Goal: Use online tool/utility

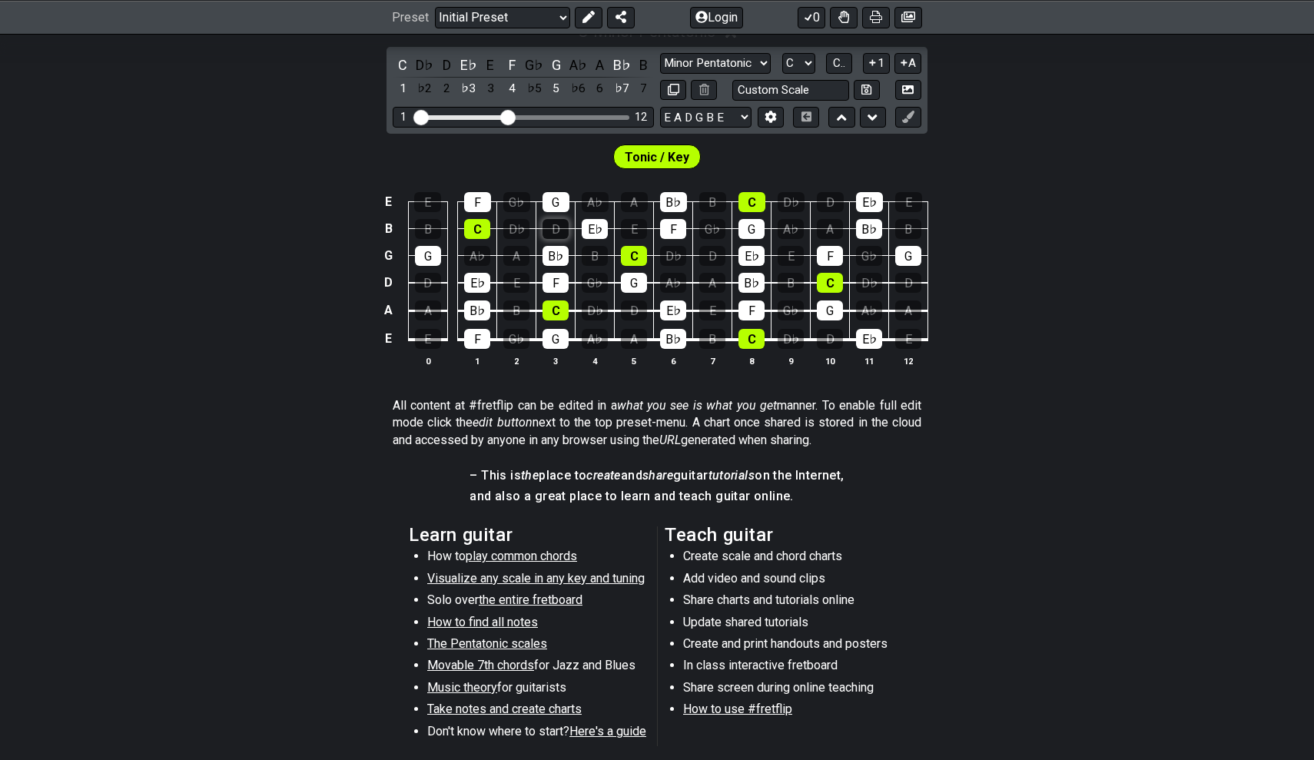
scroll to position [265, 0]
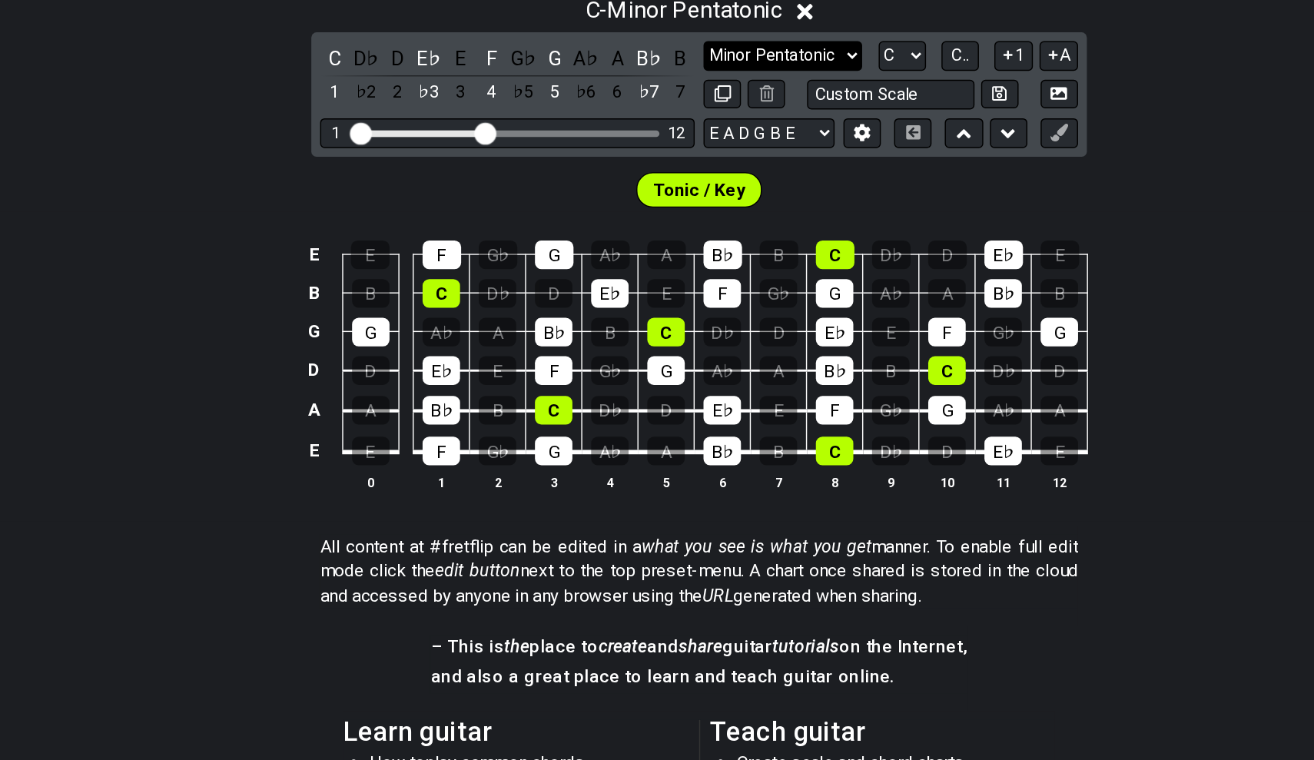
select select "Major / [PERSON_NAME]"
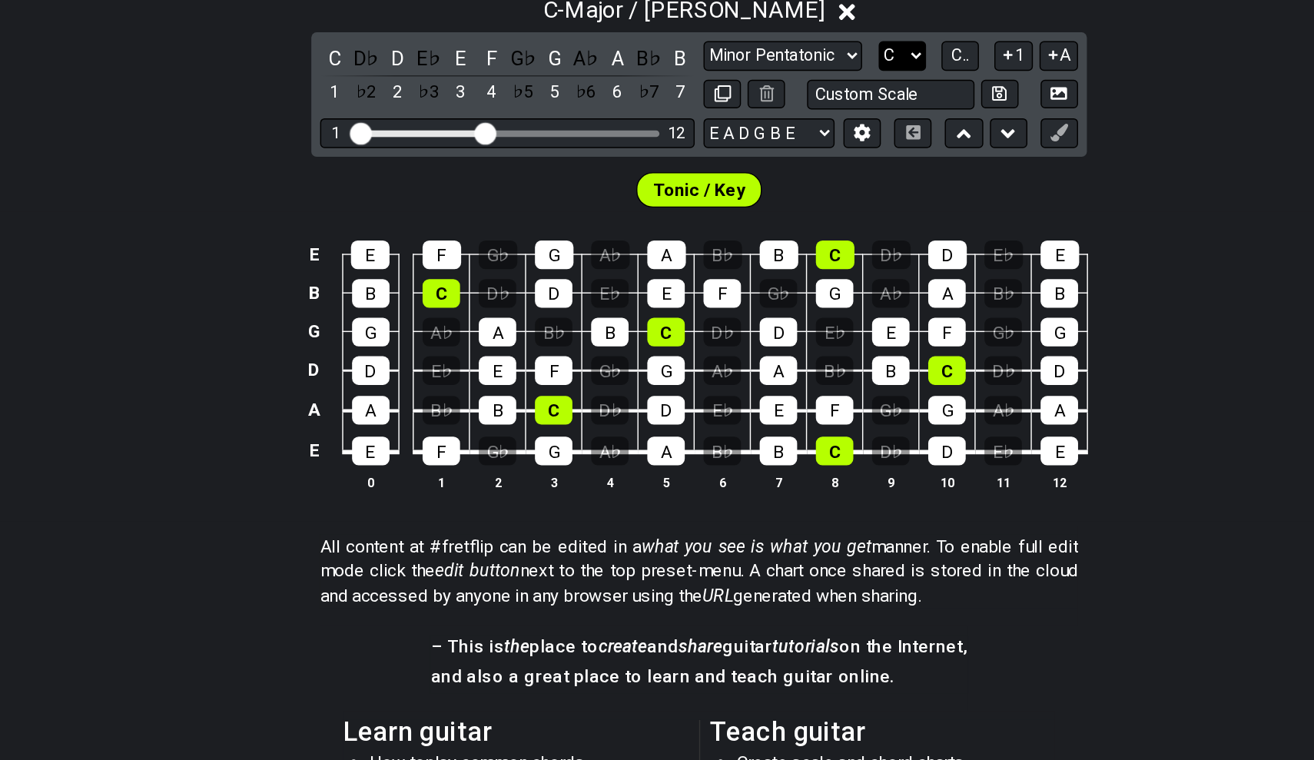
select select "A"
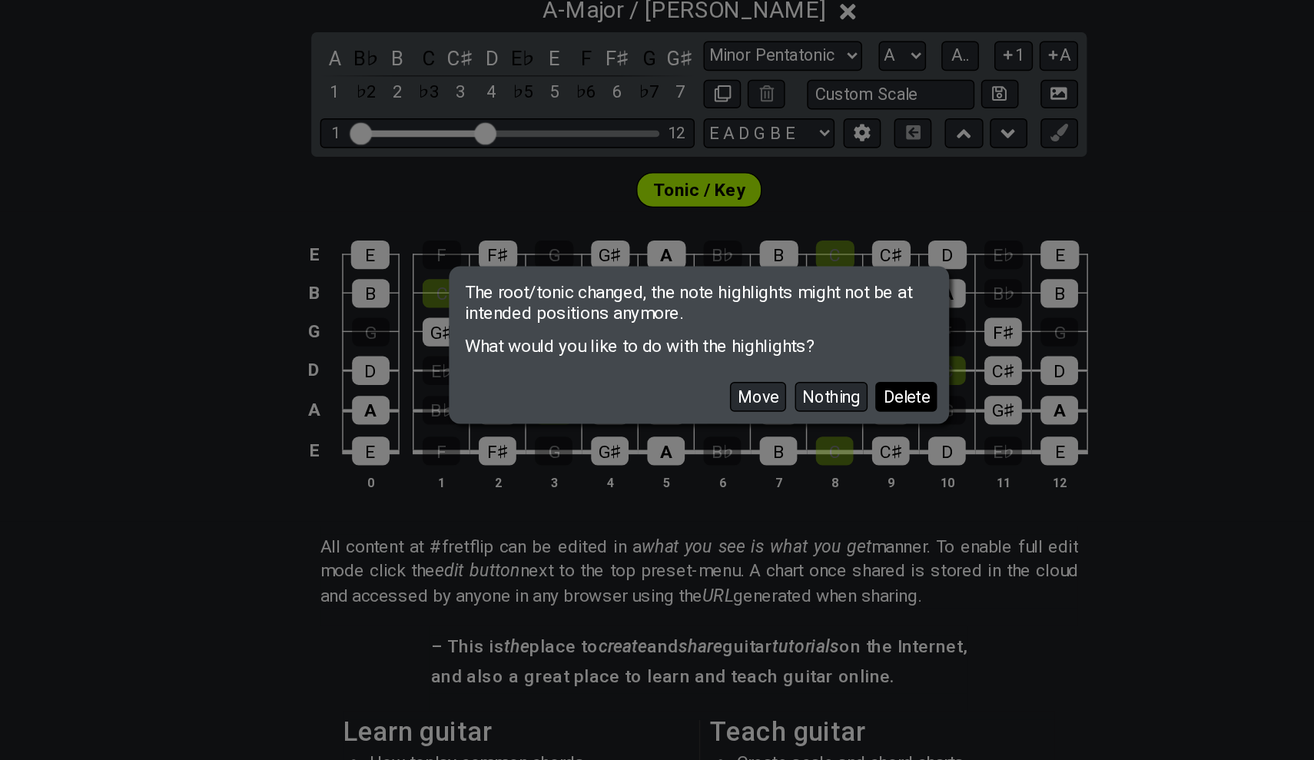
click at [780, 406] on button "Delete" at bounding box center [801, 416] width 43 height 21
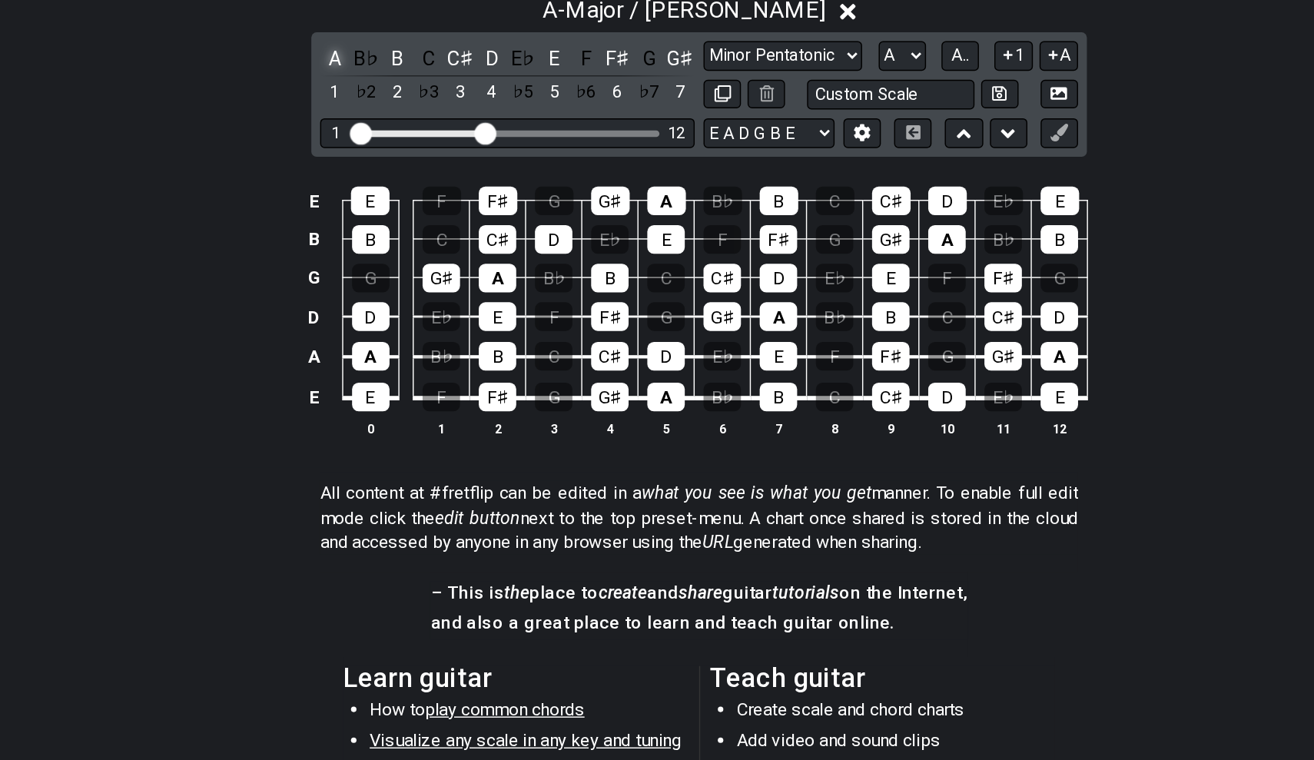
click at [393, 170] on div "A" at bounding box center [403, 180] width 20 height 21
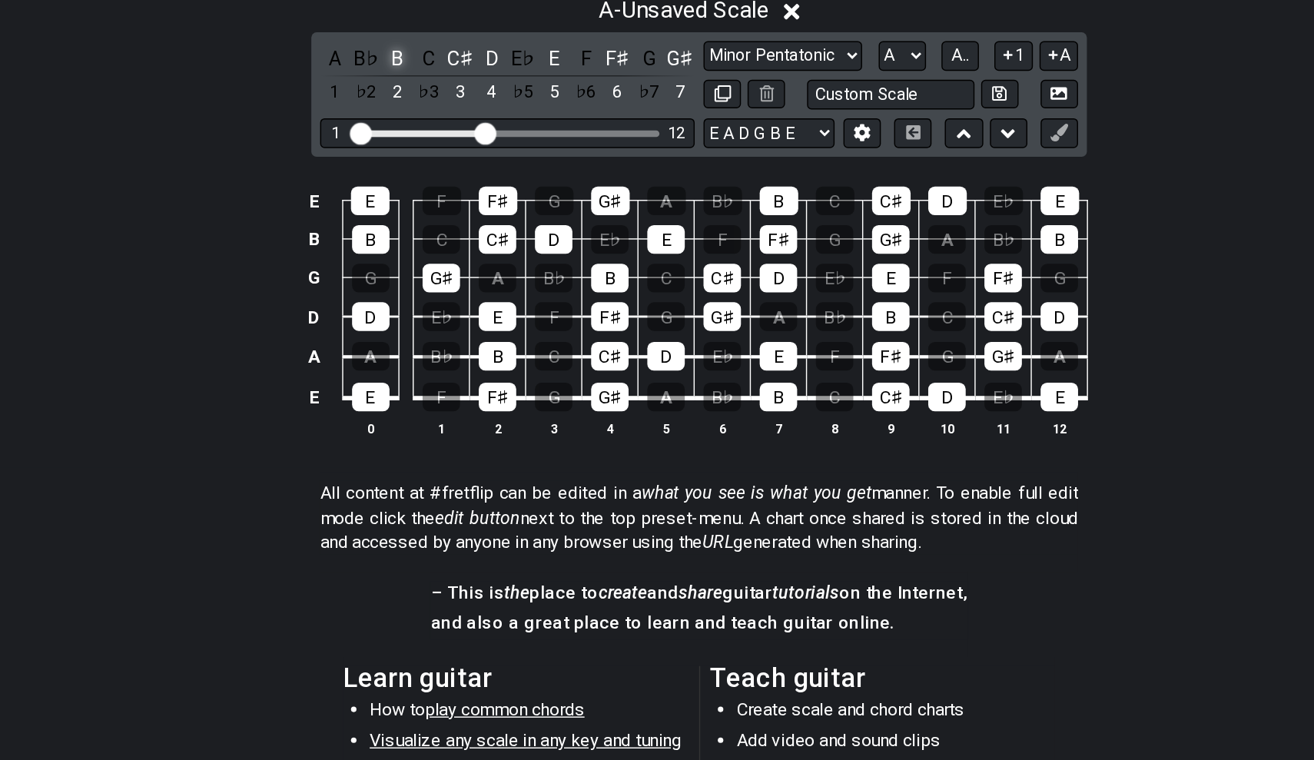
click at [437, 170] on div "B" at bounding box center [447, 180] width 20 height 21
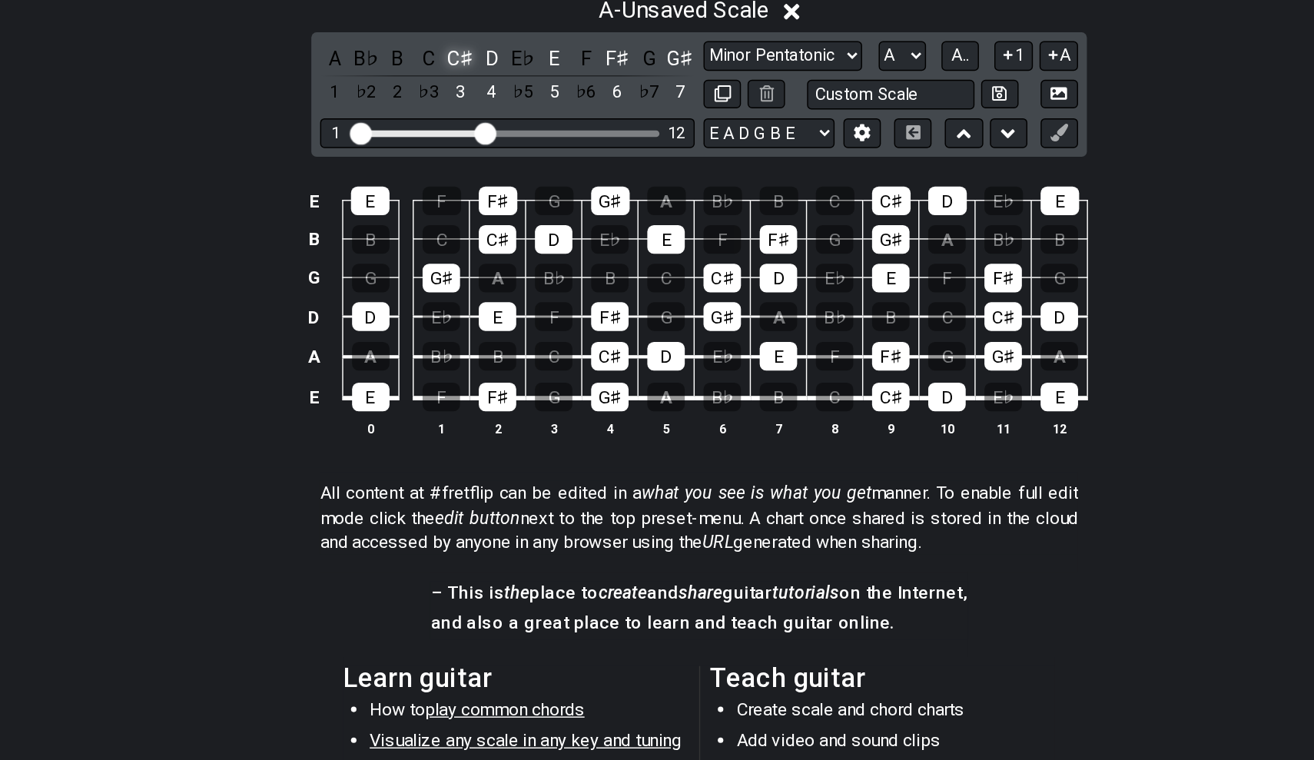
click at [480, 170] on div "C♯" at bounding box center [490, 180] width 20 height 21
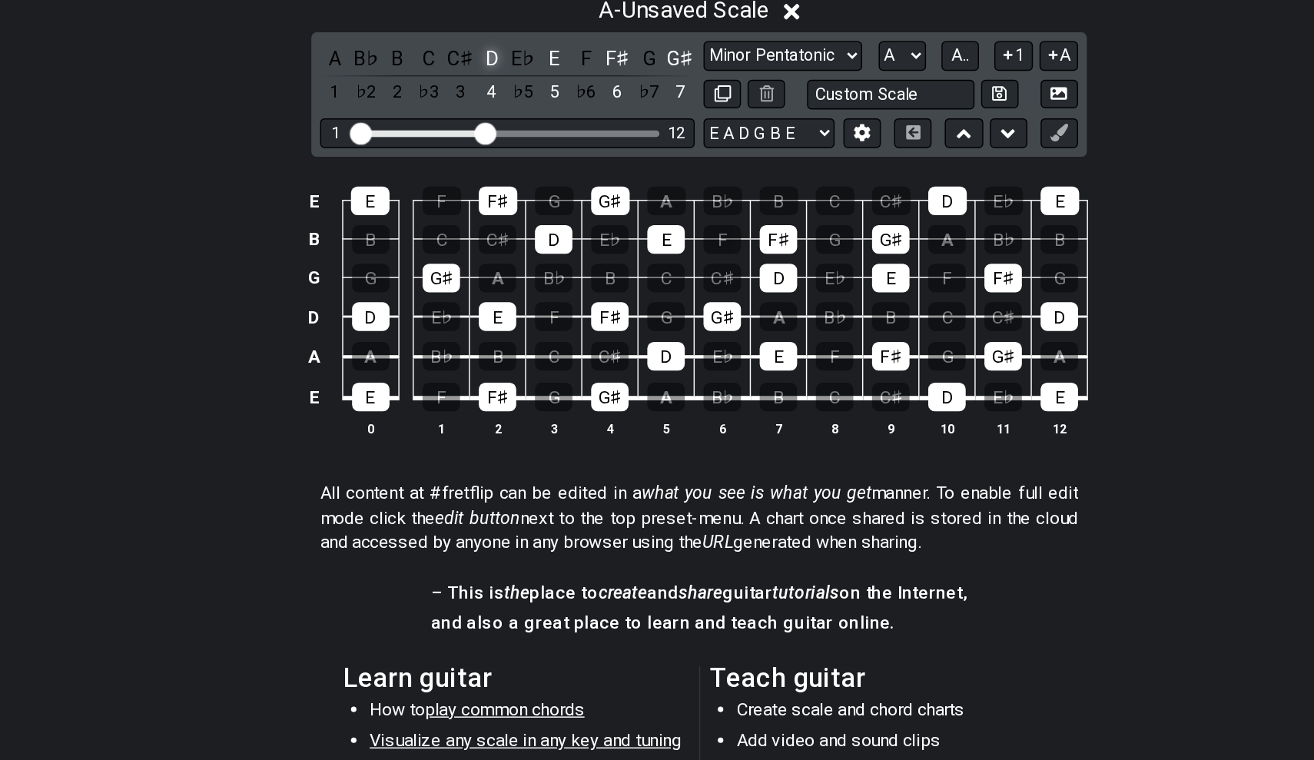
click at [503, 170] on div "D" at bounding box center [513, 180] width 20 height 21
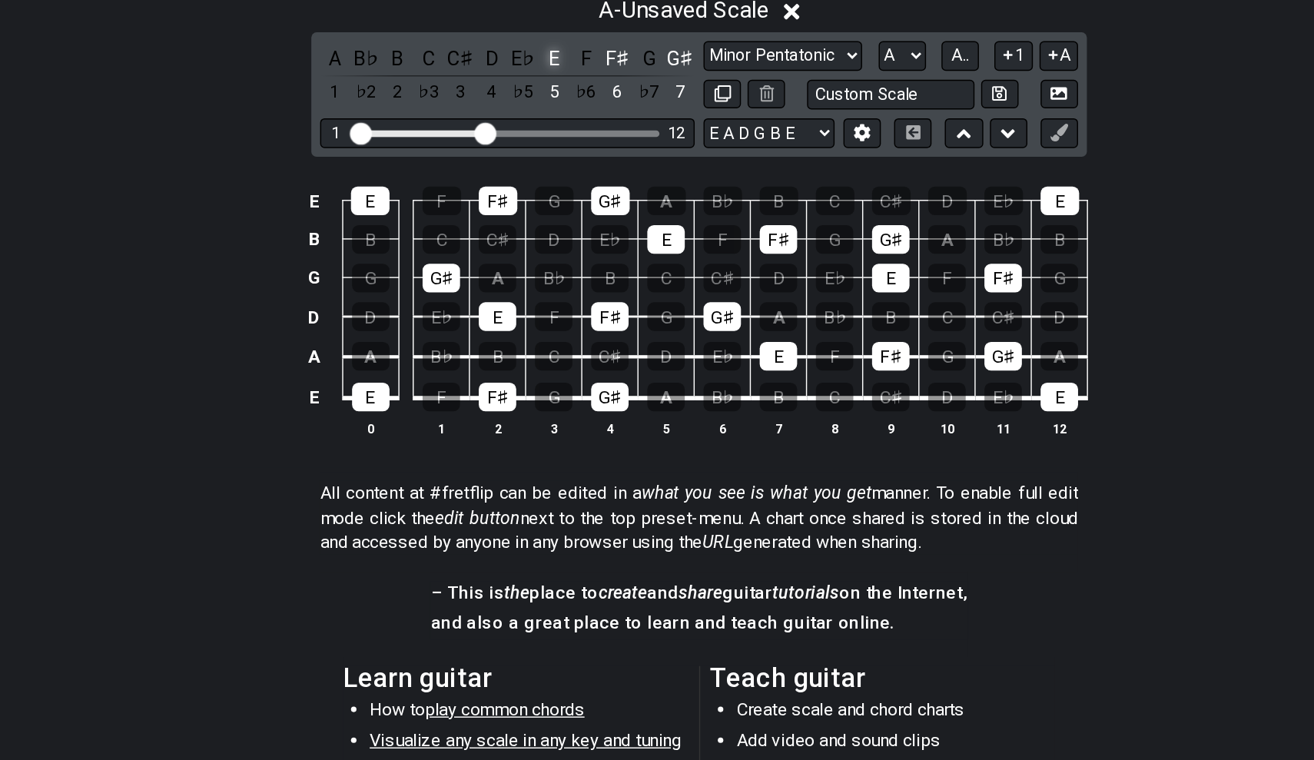
click at [546, 170] on div "E" at bounding box center [556, 180] width 20 height 21
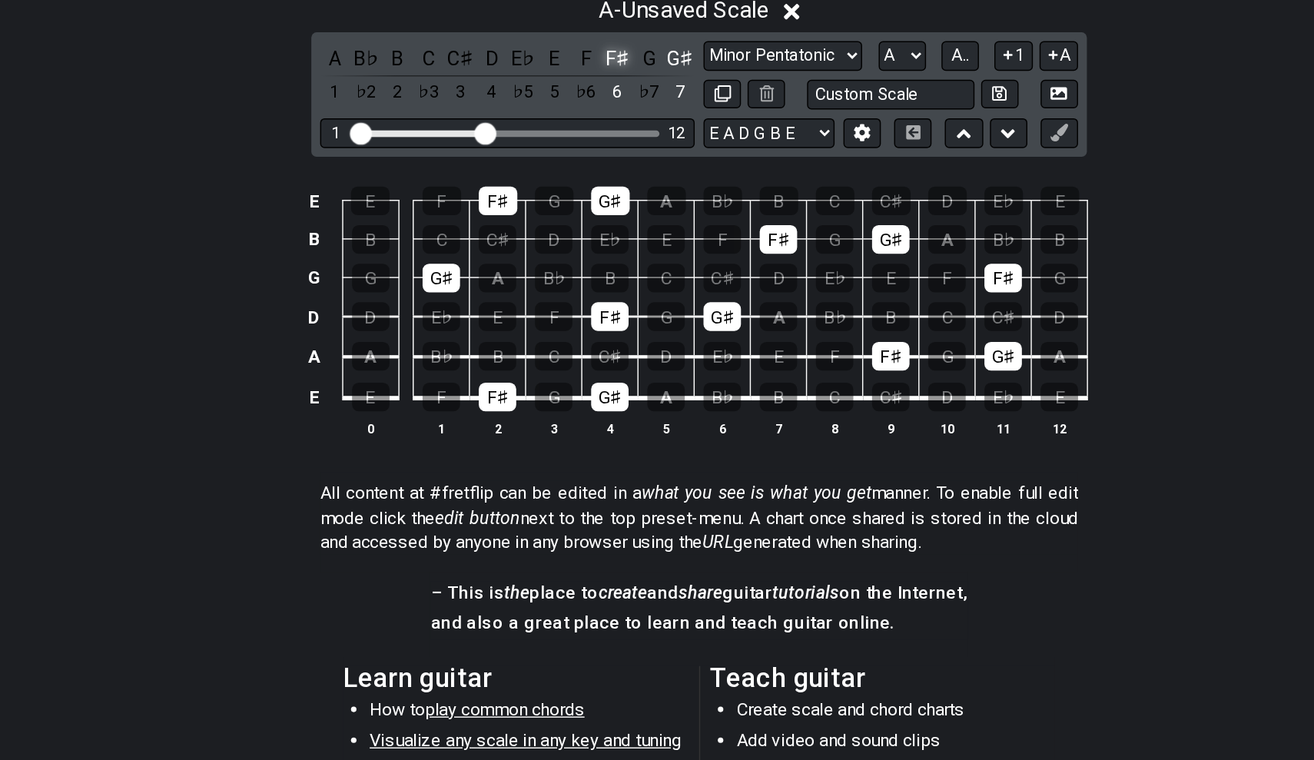
click at [590, 170] on div "F♯" at bounding box center [600, 180] width 20 height 21
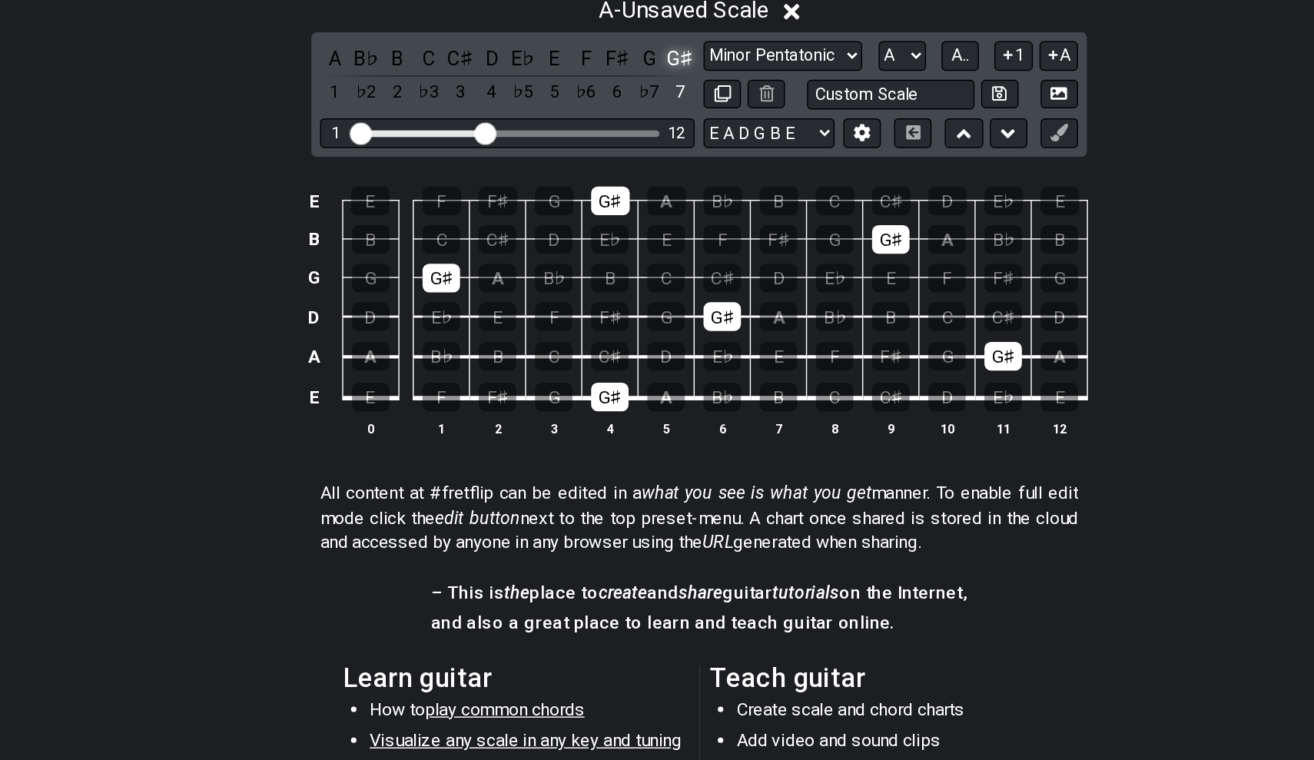
click at [634, 170] on div "G♯" at bounding box center [644, 180] width 20 height 21
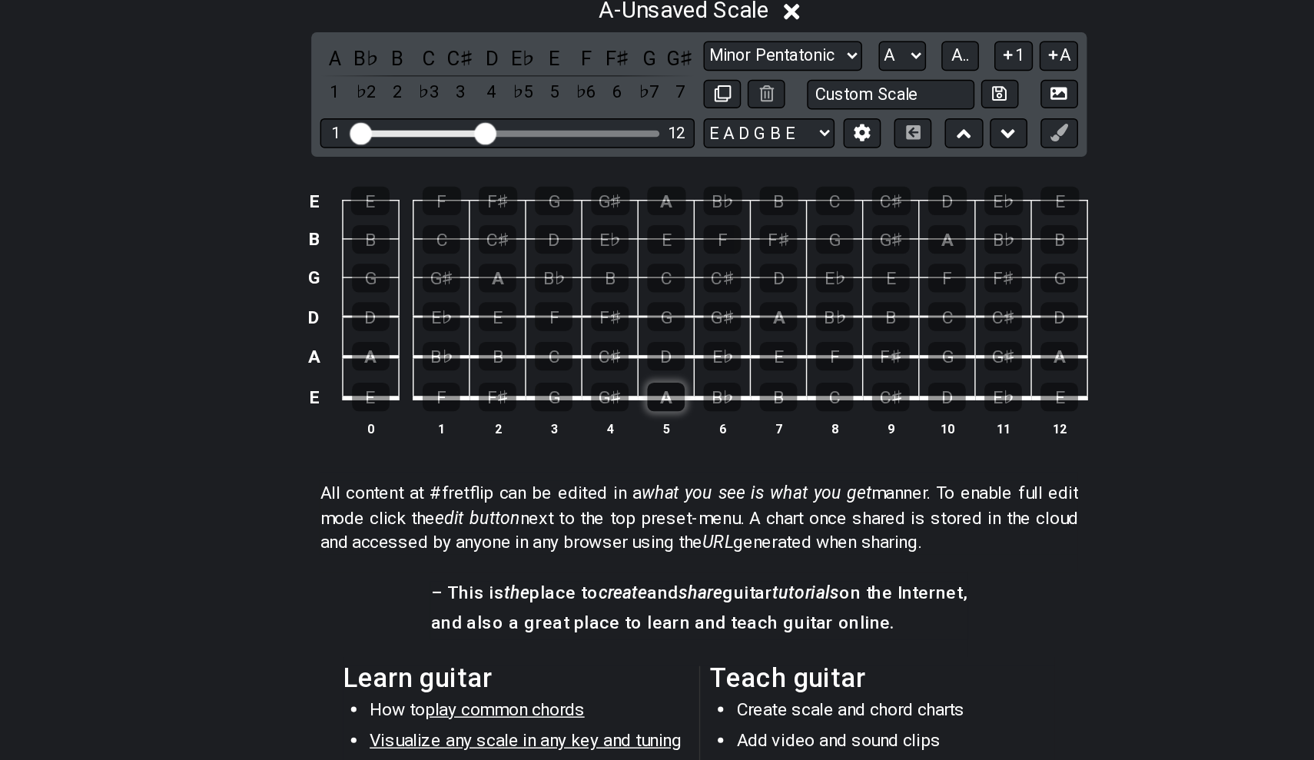
click at [621, 407] on div "A" at bounding box center [634, 417] width 26 height 20
click at [699, 407] on div "B" at bounding box center [712, 417] width 26 height 20
click at [582, 378] on div "C♯" at bounding box center [595, 388] width 26 height 20
click at [621, 378] on div "D" at bounding box center [634, 388] width 26 height 20
click at [699, 378] on div "E" at bounding box center [712, 388] width 26 height 20
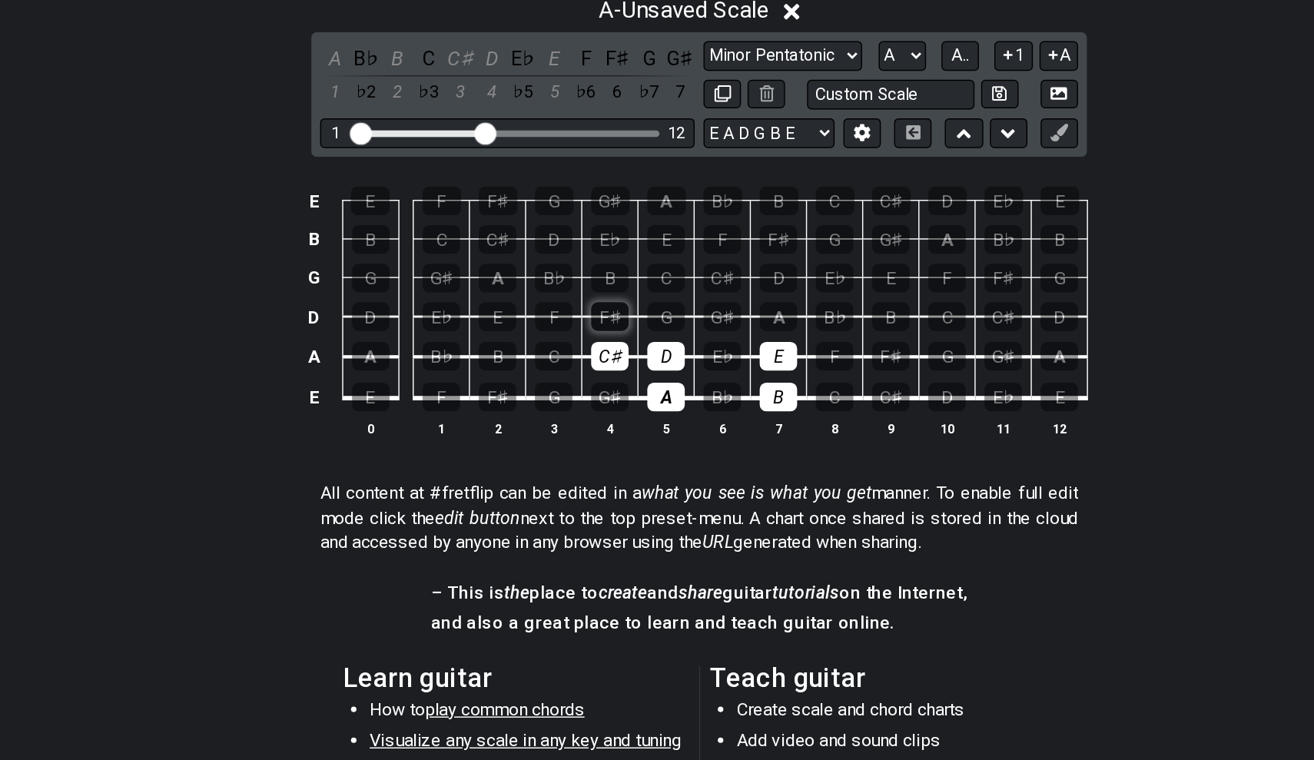
click at [582, 350] on div "F♯" at bounding box center [595, 360] width 26 height 20
click at [660, 350] on div "G♯" at bounding box center [673, 360] width 26 height 20
click at [699, 350] on div "A" at bounding box center [712, 360] width 26 height 20
click at [582, 324] on div "B" at bounding box center [595, 334] width 26 height 20
click at [660, 324] on div "C♯" at bounding box center [673, 334] width 26 height 20
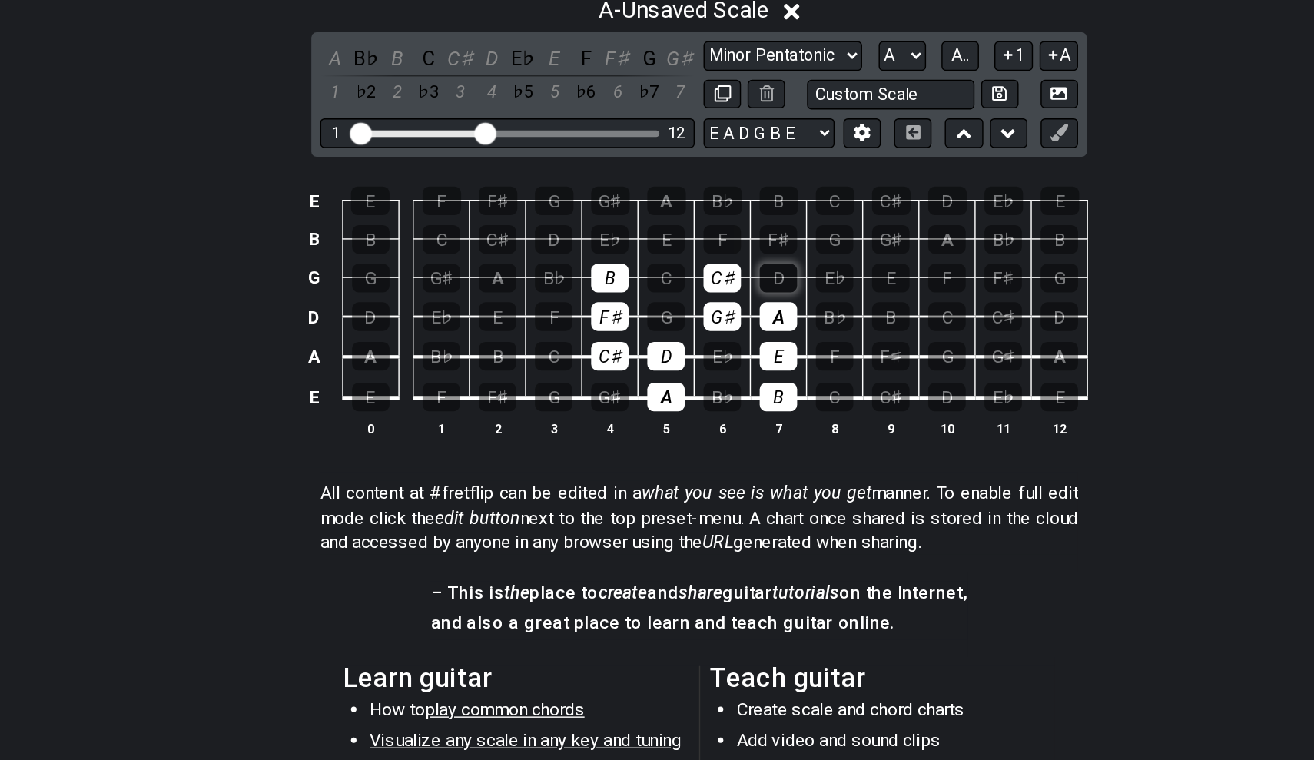
click at [699, 324] on div "D" at bounding box center [712, 334] width 26 height 20
click at [621, 297] on div "E" at bounding box center [634, 307] width 26 height 20
click at [699, 297] on div "F♯" at bounding box center [712, 307] width 26 height 20
click at [582, 270] on div "G♯" at bounding box center [595, 280] width 27 height 20
click at [621, 270] on div "A" at bounding box center [634, 280] width 27 height 20
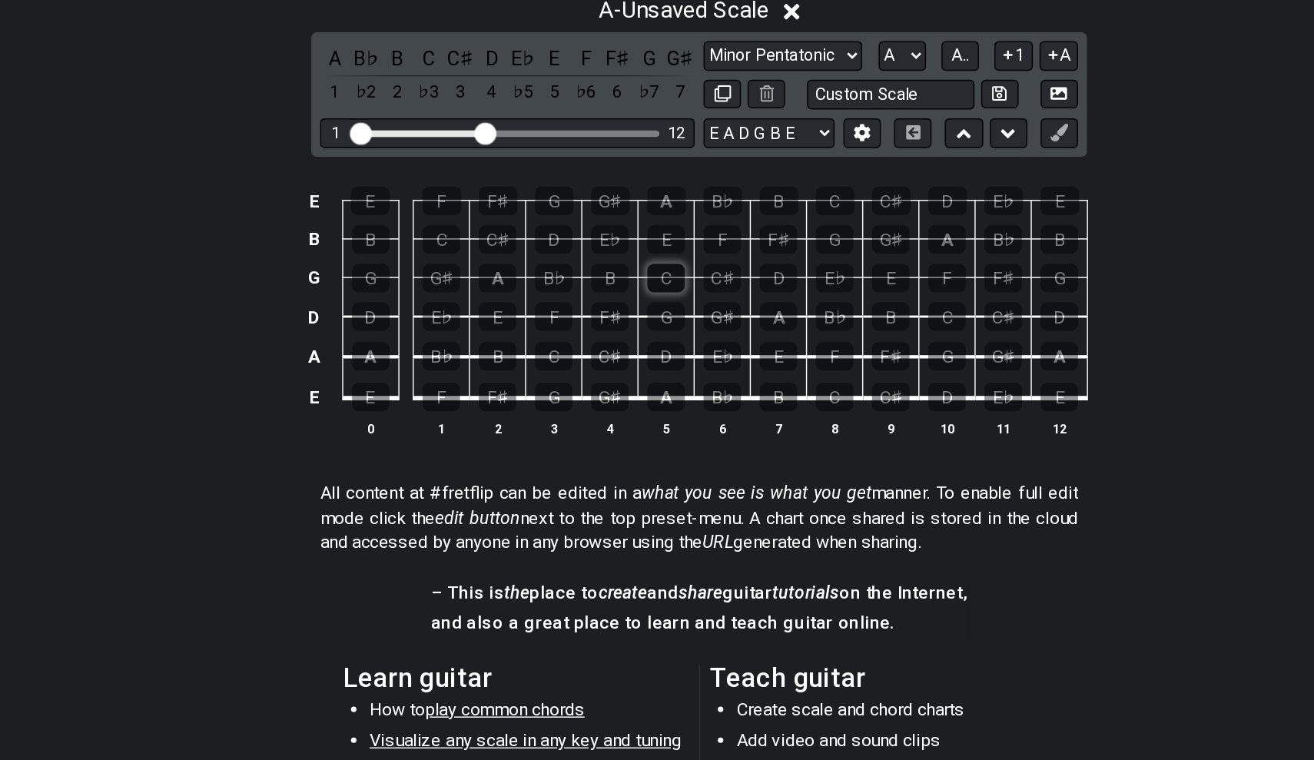
drag, startPoint x: 473, startPoint y: 280, endPoint x: 468, endPoint y: 192, distance: 87.7
click at [468, 253] on tbody "E E F F♯ G G♯ A B♭ B C C♯ D E♭ E B B C C♯ D E♭ E F F♯ G G♯ A B♭ B G G G♯ A B♭ B…" at bounding box center [654, 343] width 549 height 181
click at [739, 407] on div "C" at bounding box center [752, 417] width 26 height 20
click at [817, 407] on div "D" at bounding box center [830, 417] width 26 height 20
click at [739, 407] on div "C" at bounding box center [752, 417] width 26 height 20
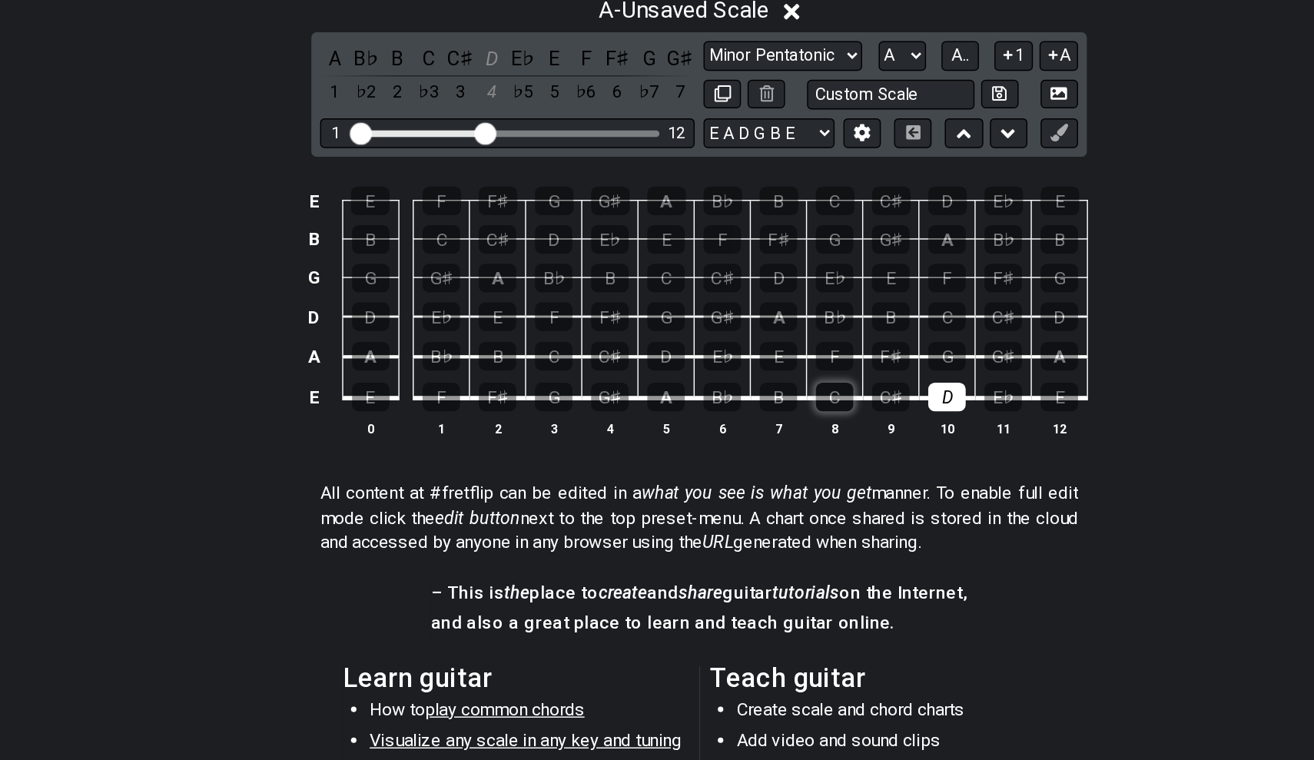
click at [739, 407] on div "C" at bounding box center [752, 417] width 26 height 20
click at [699, 378] on div "E" at bounding box center [712, 388] width 26 height 20
click at [739, 378] on div "F" at bounding box center [752, 388] width 26 height 20
click at [817, 378] on div "G" at bounding box center [830, 388] width 26 height 20
click at [699, 350] on div "A" at bounding box center [712, 360] width 26 height 20
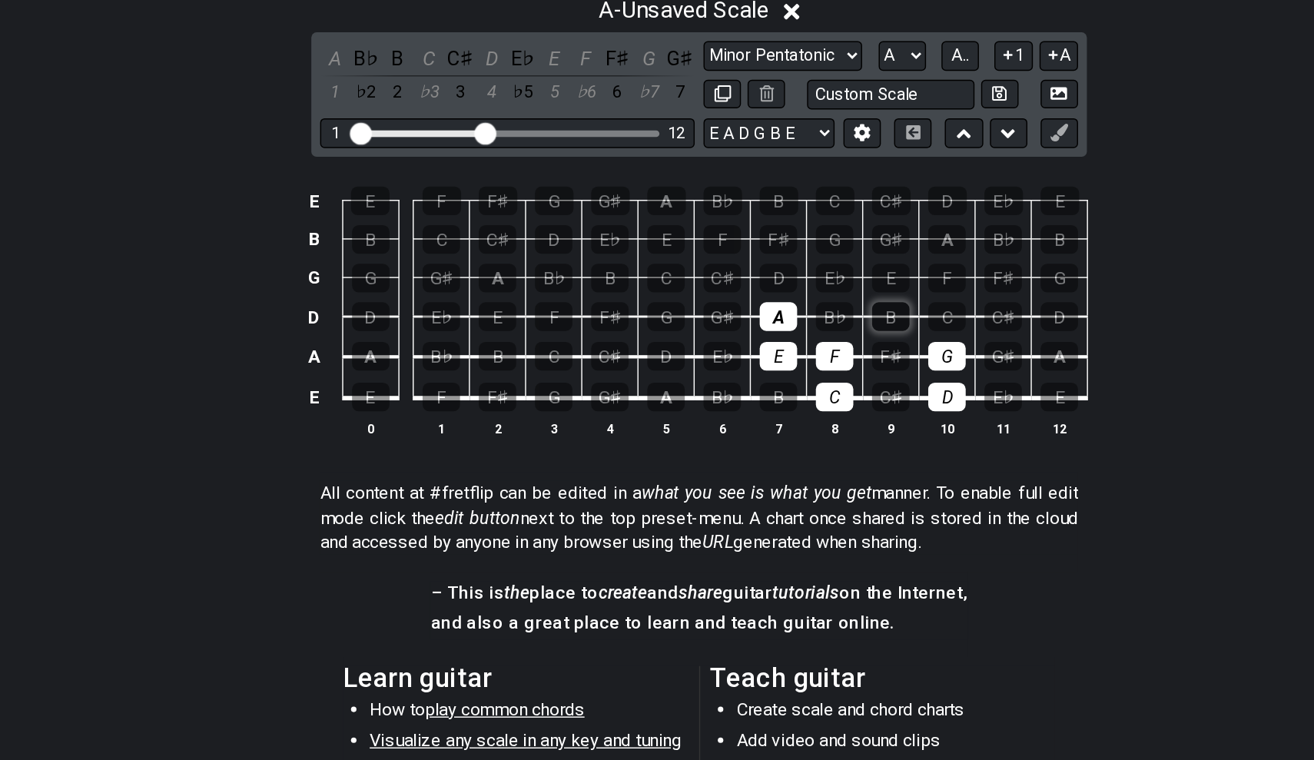
click at [778, 350] on div "B" at bounding box center [791, 360] width 26 height 20
click at [817, 350] on div "C" at bounding box center [830, 360] width 26 height 20
click at [699, 324] on div "D" at bounding box center [712, 334] width 26 height 20
click at [778, 324] on div "E" at bounding box center [791, 334] width 26 height 20
click at [817, 324] on div "F" at bounding box center [830, 334] width 26 height 20
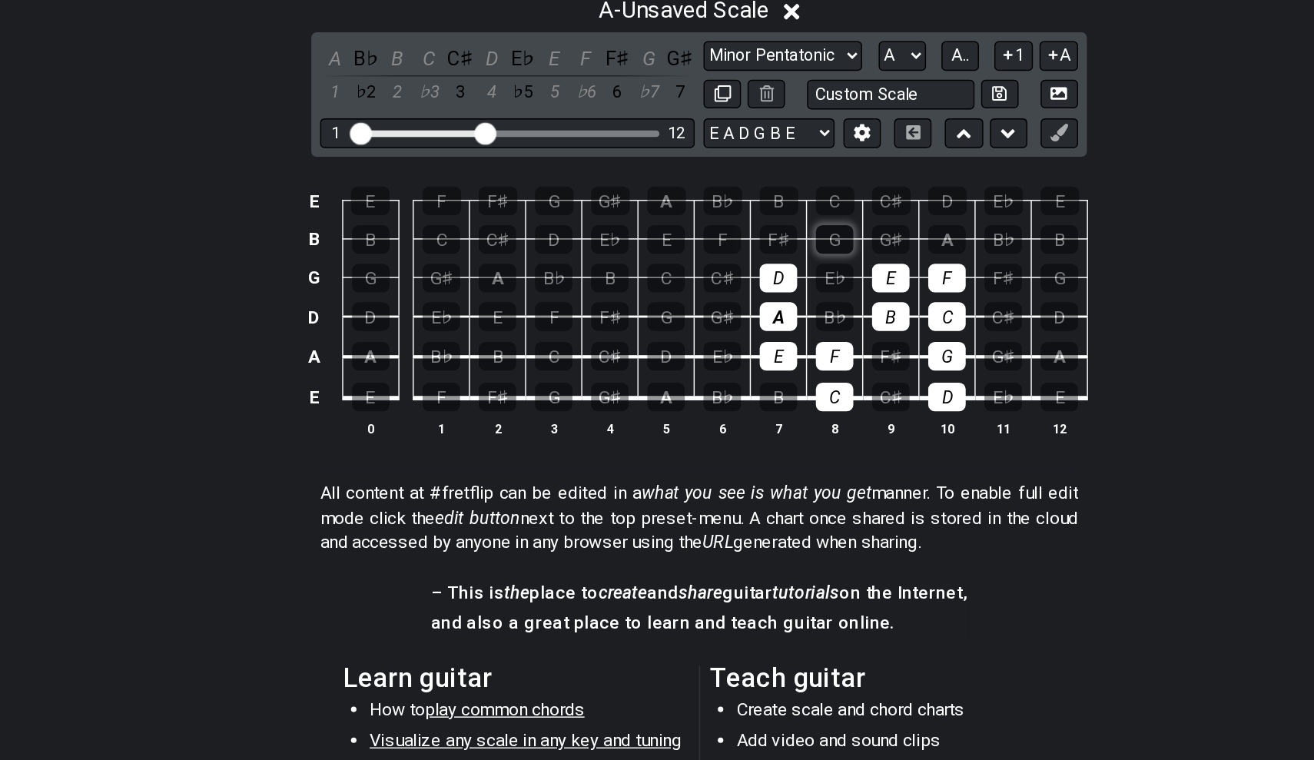
click at [739, 297] on div "G" at bounding box center [752, 307] width 26 height 20
click at [817, 297] on div "A" at bounding box center [830, 307] width 26 height 20
click at [699, 270] on div "B" at bounding box center [712, 280] width 27 height 20
click at [739, 270] on div "C" at bounding box center [752, 280] width 27 height 20
click at [543, 378] on div "C" at bounding box center [556, 388] width 26 height 20
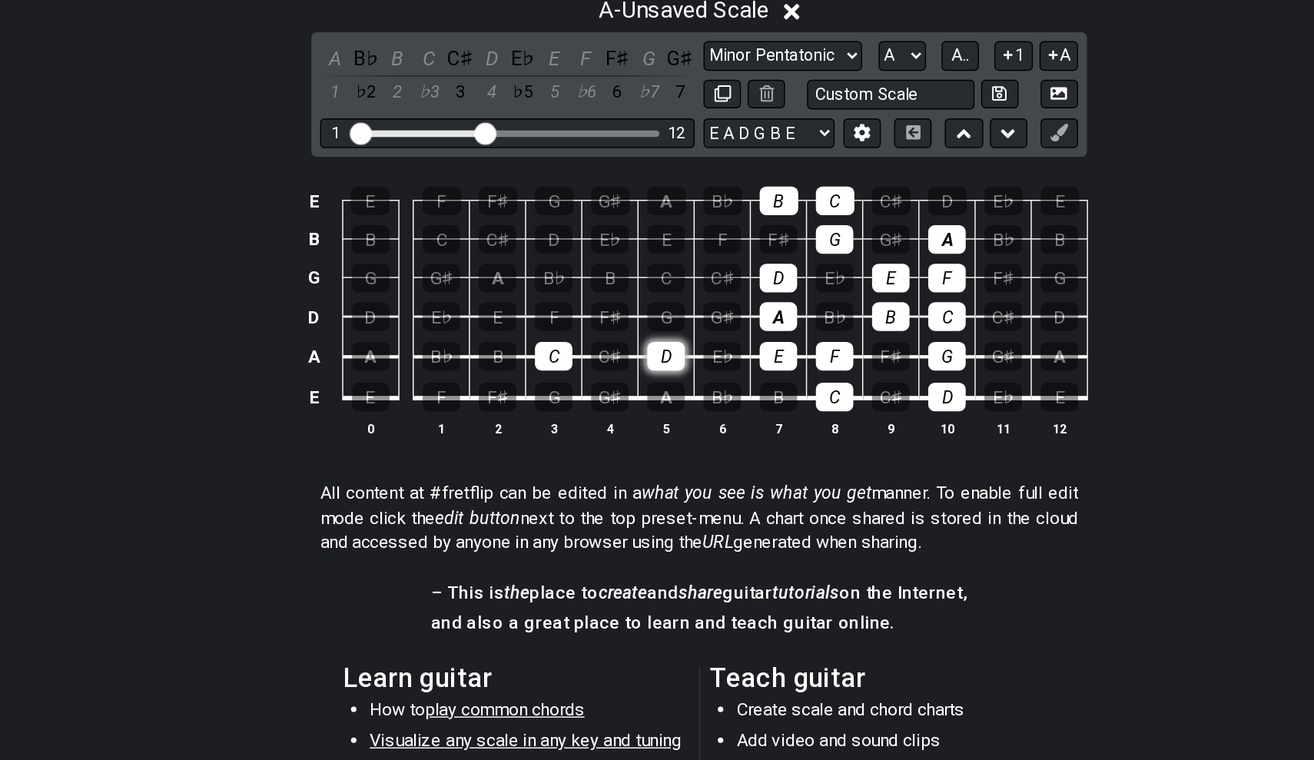
click at [621, 378] on div "D" at bounding box center [634, 388] width 26 height 20
click at [503, 350] on div "E" at bounding box center [516, 360] width 26 height 20
click at [543, 350] on div "F" at bounding box center [556, 360] width 26 height 20
click at [621, 350] on div "G" at bounding box center [634, 360] width 26 height 20
click at [503, 324] on div "A" at bounding box center [516, 334] width 26 height 20
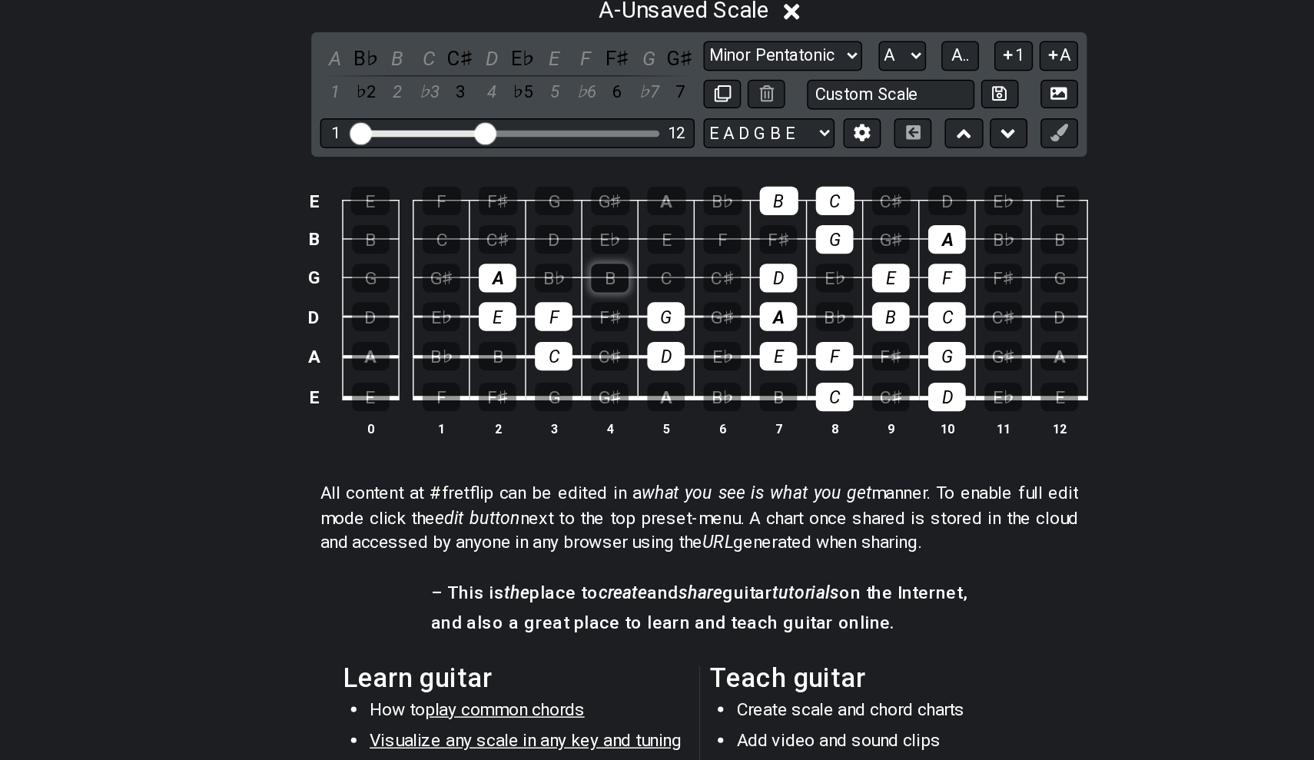
click at [582, 324] on div "B" at bounding box center [595, 334] width 26 height 20
click at [576, 334] on td "F♯" at bounding box center [595, 348] width 39 height 28
click at [621, 324] on div "C" at bounding box center [634, 334] width 26 height 20
click at [699, 324] on div "D" at bounding box center [712, 334] width 26 height 20
click at [778, 324] on div "E" at bounding box center [791, 334] width 26 height 20
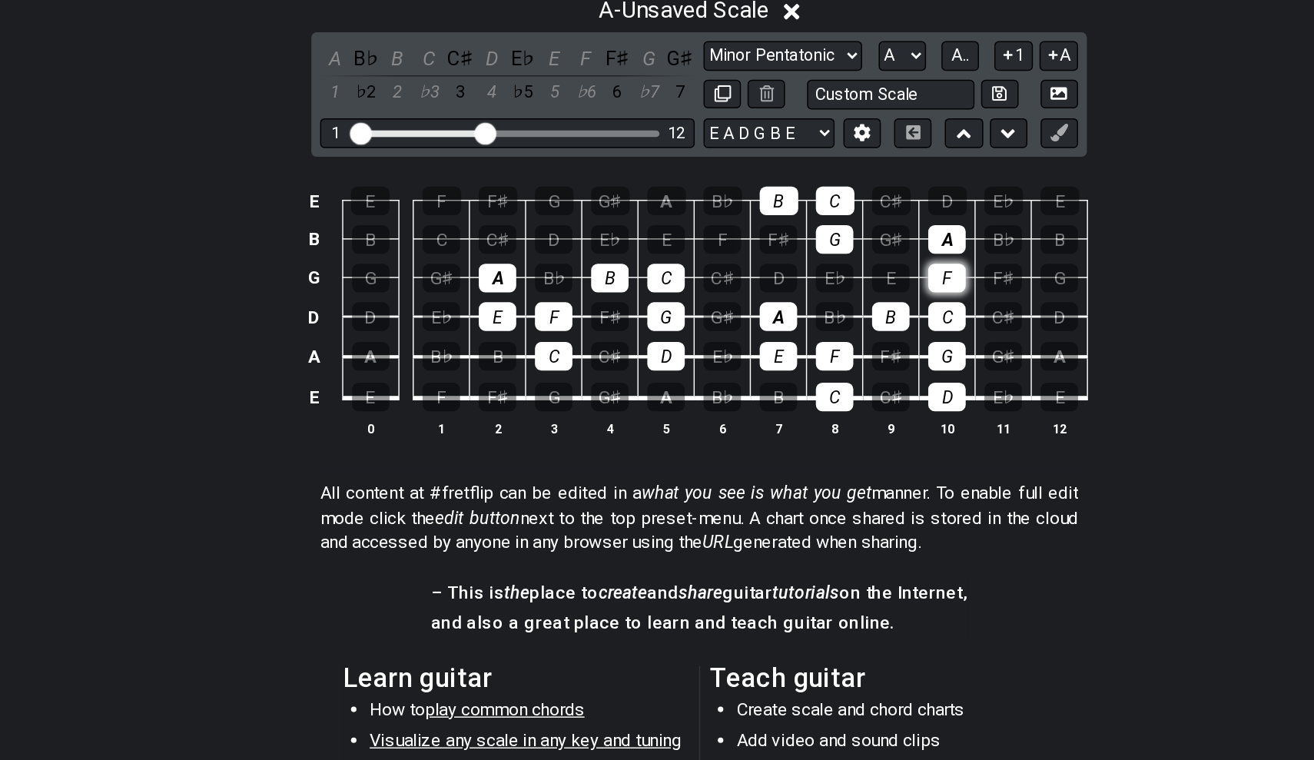
click at [817, 324] on div "F" at bounding box center [830, 334] width 26 height 20
click at [817, 297] on div "A" at bounding box center [830, 307] width 26 height 20
click at [739, 297] on div "G" at bounding box center [752, 307] width 26 height 20
click at [699, 270] on div "B" at bounding box center [712, 280] width 27 height 20
click at [739, 270] on div "C" at bounding box center [752, 280] width 27 height 20
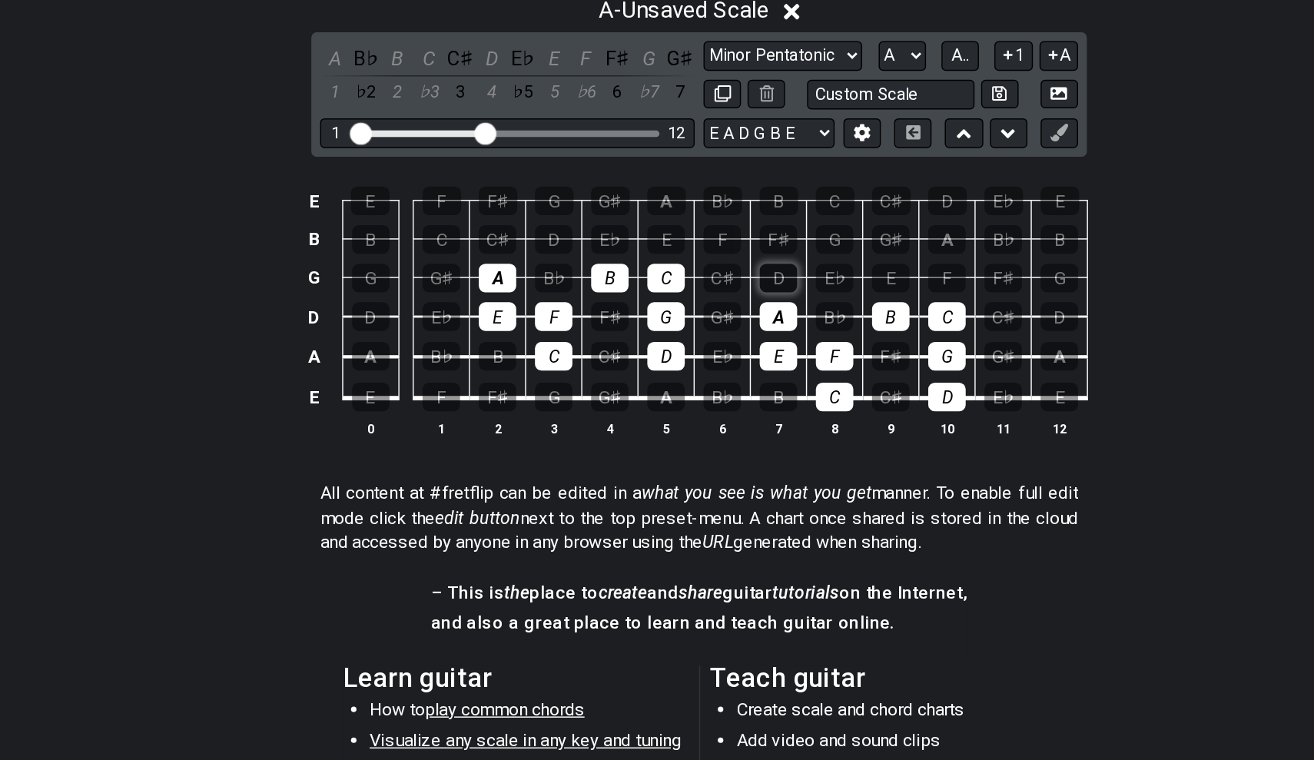
click at [699, 324] on div "D" at bounding box center [712, 334] width 26 height 20
click at [543, 297] on div "D" at bounding box center [556, 307] width 26 height 20
click at [621, 297] on div "E" at bounding box center [634, 307] width 26 height 20
click at [660, 297] on div "F" at bounding box center [673, 307] width 26 height 20
click at [778, 324] on div "E" at bounding box center [791, 334] width 26 height 20
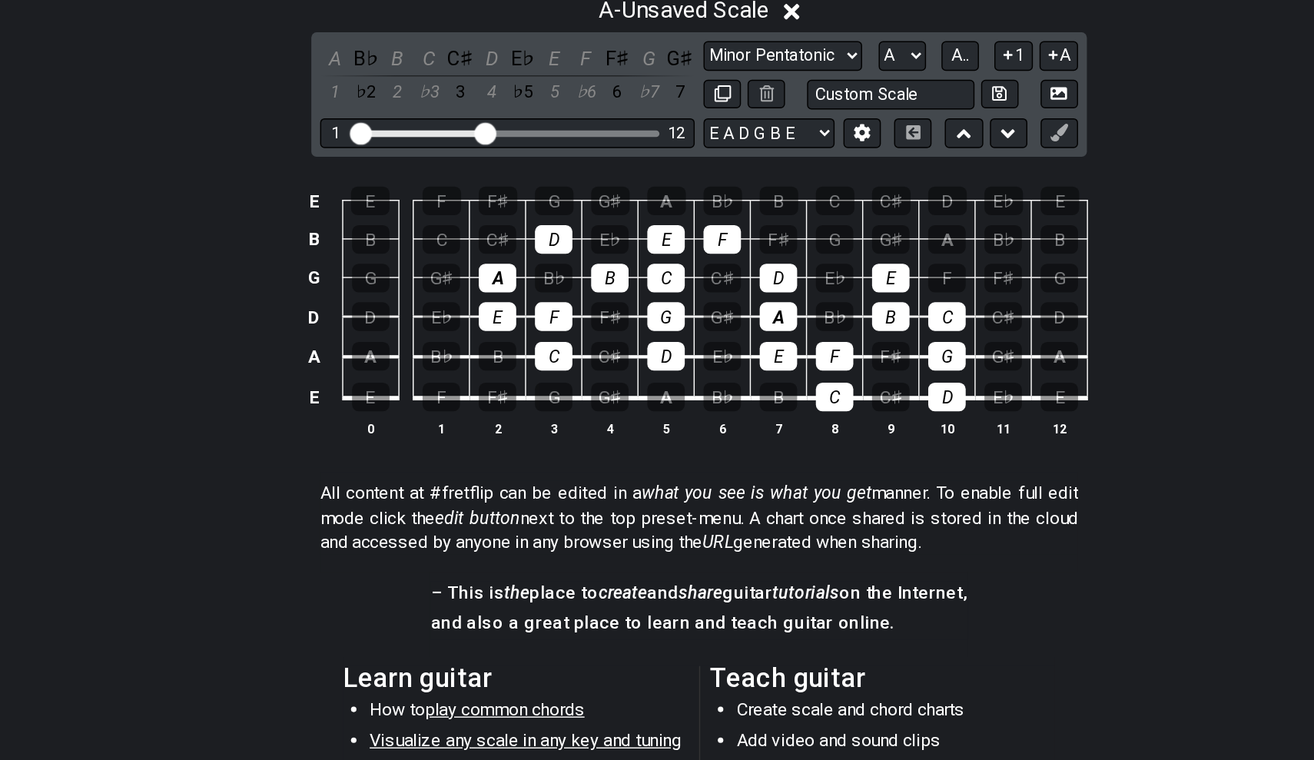
click at [811, 307] on td "F" at bounding box center [830, 320] width 39 height 27
click at [817, 324] on div "F" at bounding box center [830, 334] width 26 height 20
click at [543, 270] on div "G" at bounding box center [556, 280] width 27 height 20
click at [621, 270] on div "A" at bounding box center [634, 280] width 27 height 20
click at [699, 270] on div "B" at bounding box center [712, 280] width 27 height 20
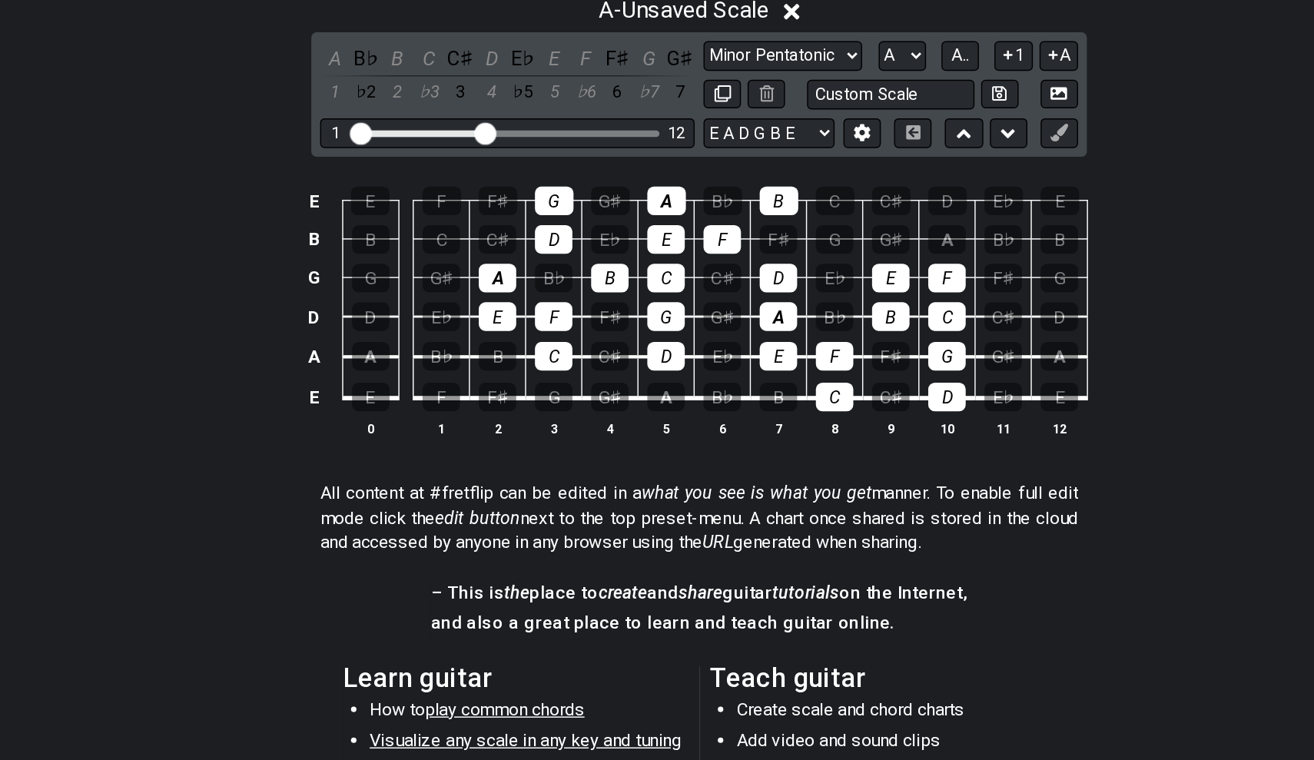
click at [732, 253] on td "C" at bounding box center [751, 266] width 39 height 27
click at [739, 270] on div "C" at bounding box center [752, 280] width 27 height 20
click at [699, 270] on div "B" at bounding box center [712, 280] width 27 height 20
click at [739, 270] on div "C" at bounding box center [752, 280] width 27 height 20
drag, startPoint x: 467, startPoint y: 244, endPoint x: 350, endPoint y: 207, distance: 122.5
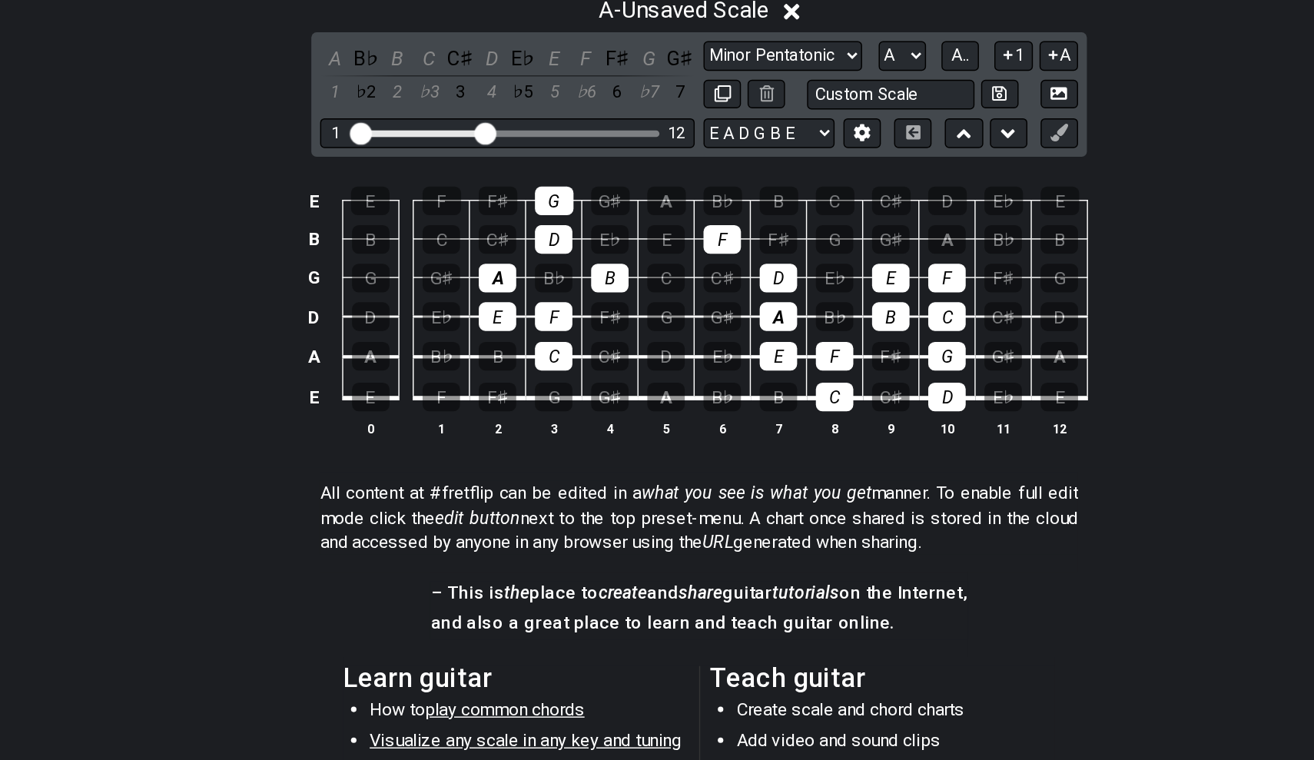
click at [380, 253] on tbody "E E F F♯ G G♯ A B♭ B C C♯ D E♭ E B B C C♯ D E♭ E F F♯ G G♯ A B♭ B G G G♯ A B♭ B…" at bounding box center [654, 343] width 549 height 181
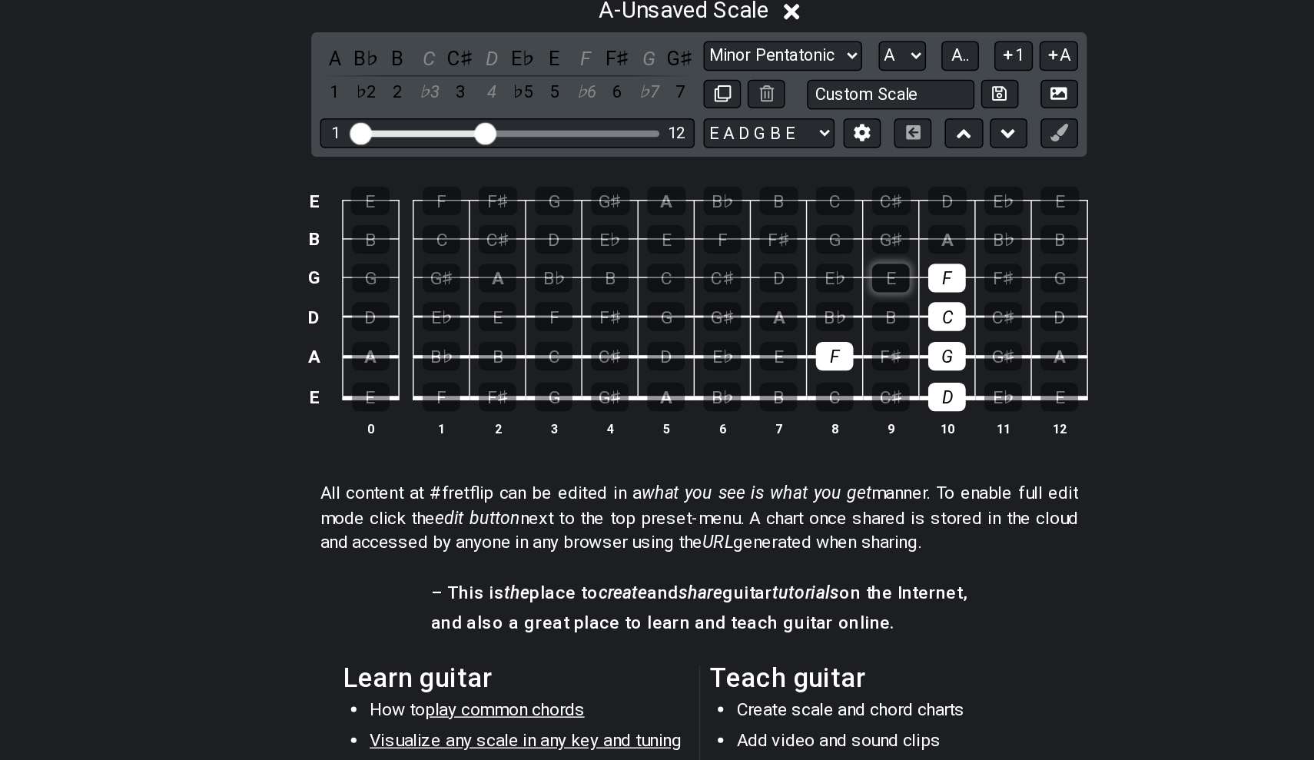
drag, startPoint x: 350, startPoint y: 194, endPoint x: 633, endPoint y: 188, distance: 282.9
click at [633, 307] on tr "G G G♯ A B♭ B C C♯ D E♭ E F F♯ G" at bounding box center [654, 320] width 549 height 27
drag, startPoint x: 656, startPoint y: 211, endPoint x: 661, endPoint y: 271, distance: 61.0
click at [661, 271] on tbody "E E F F♯ G G♯ A B♭ B C C♯ D E♭ E B B C C♯ D E♭ E F F♯ G G♯ A B♭ B G G G♯ A B♭ B…" at bounding box center [654, 343] width 549 height 181
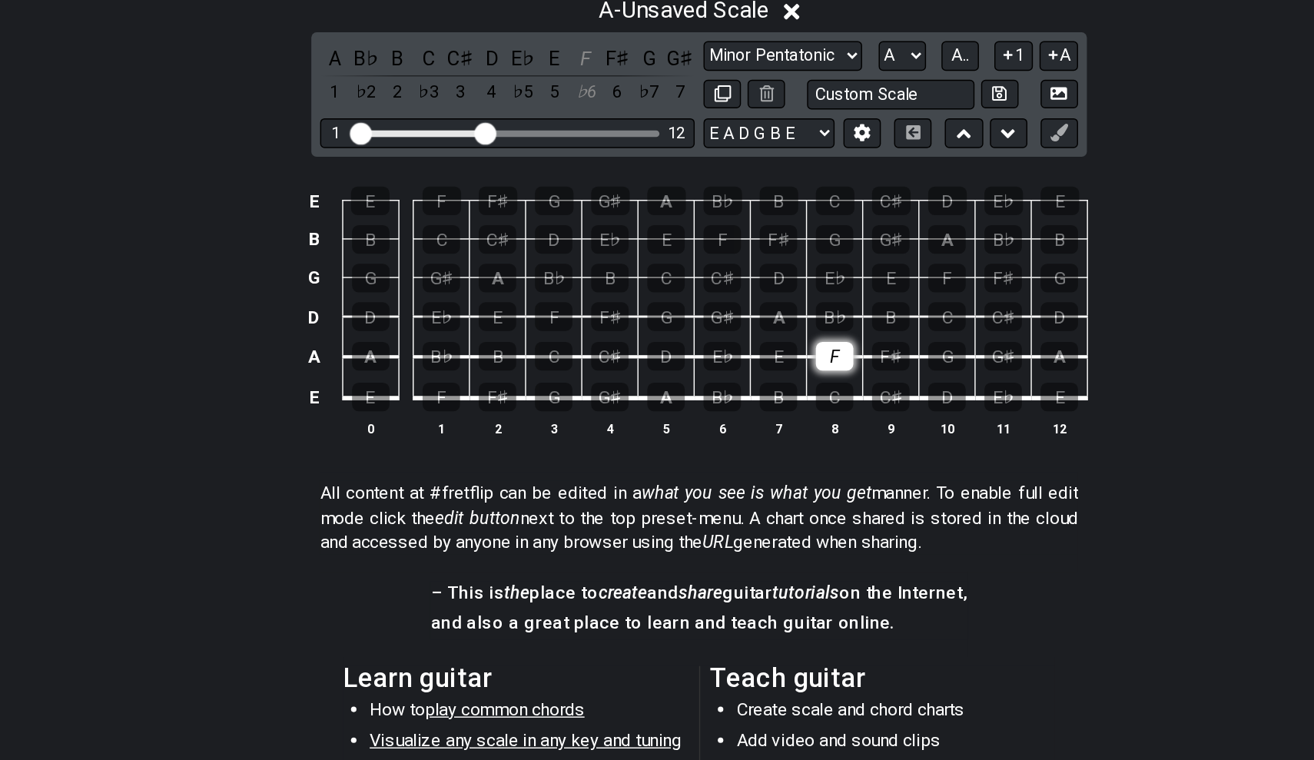
click at [739, 378] on div "F" at bounding box center [752, 388] width 26 height 20
click at [621, 407] on div "A" at bounding box center [634, 417] width 26 height 20
click at [699, 407] on div "B" at bounding box center [712, 417] width 26 height 20
click at [778, 407] on div "C♯" at bounding box center [791, 417] width 26 height 20
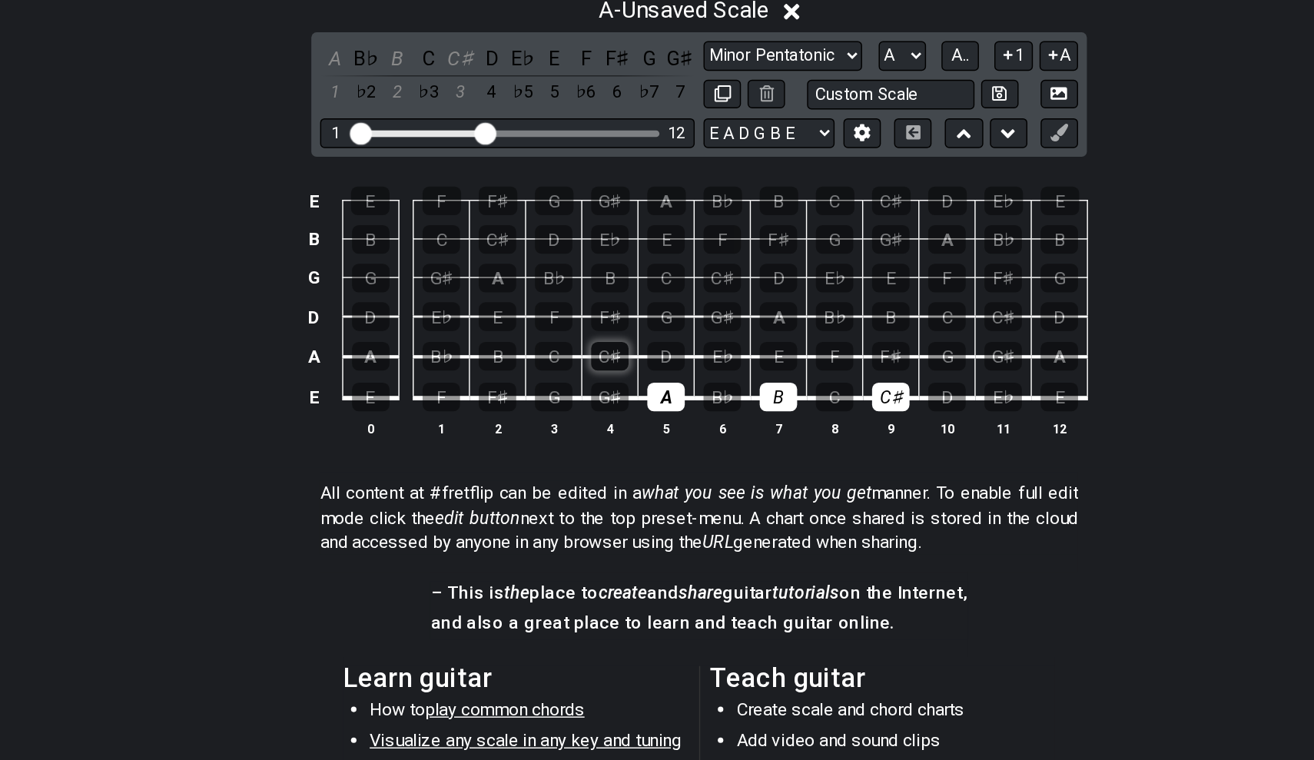
click at [582, 378] on div "C♯" at bounding box center [595, 388] width 26 height 20
click at [778, 407] on div "C♯" at bounding box center [791, 417] width 26 height 20
click at [576, 389] on td "G♯" at bounding box center [595, 403] width 39 height 29
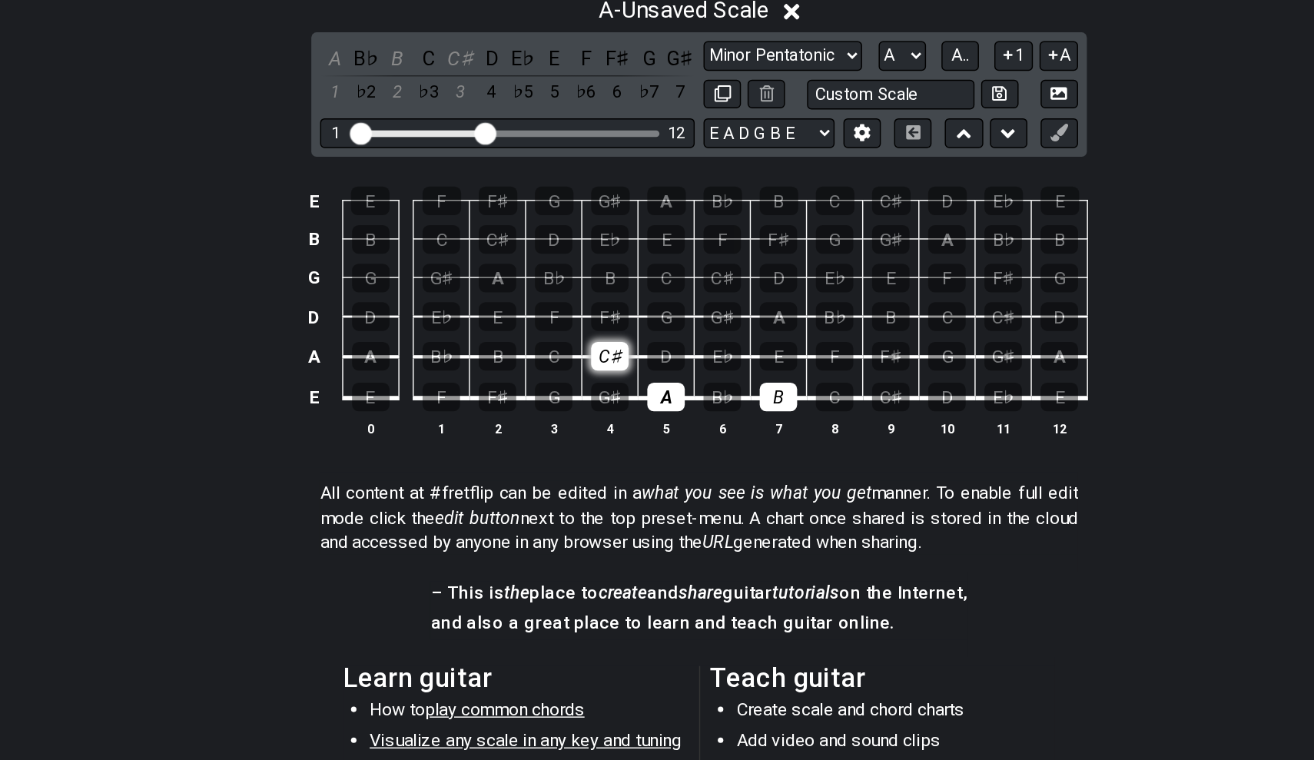
click at [582, 378] on div "C♯" at bounding box center [595, 388] width 26 height 20
click at [778, 407] on div "C♯" at bounding box center [791, 417] width 26 height 20
click at [621, 378] on div "D" at bounding box center [634, 388] width 26 height 20
click at [699, 378] on div "E" at bounding box center [712, 388] width 26 height 20
click at [778, 378] on div "F♯" at bounding box center [791, 388] width 26 height 20
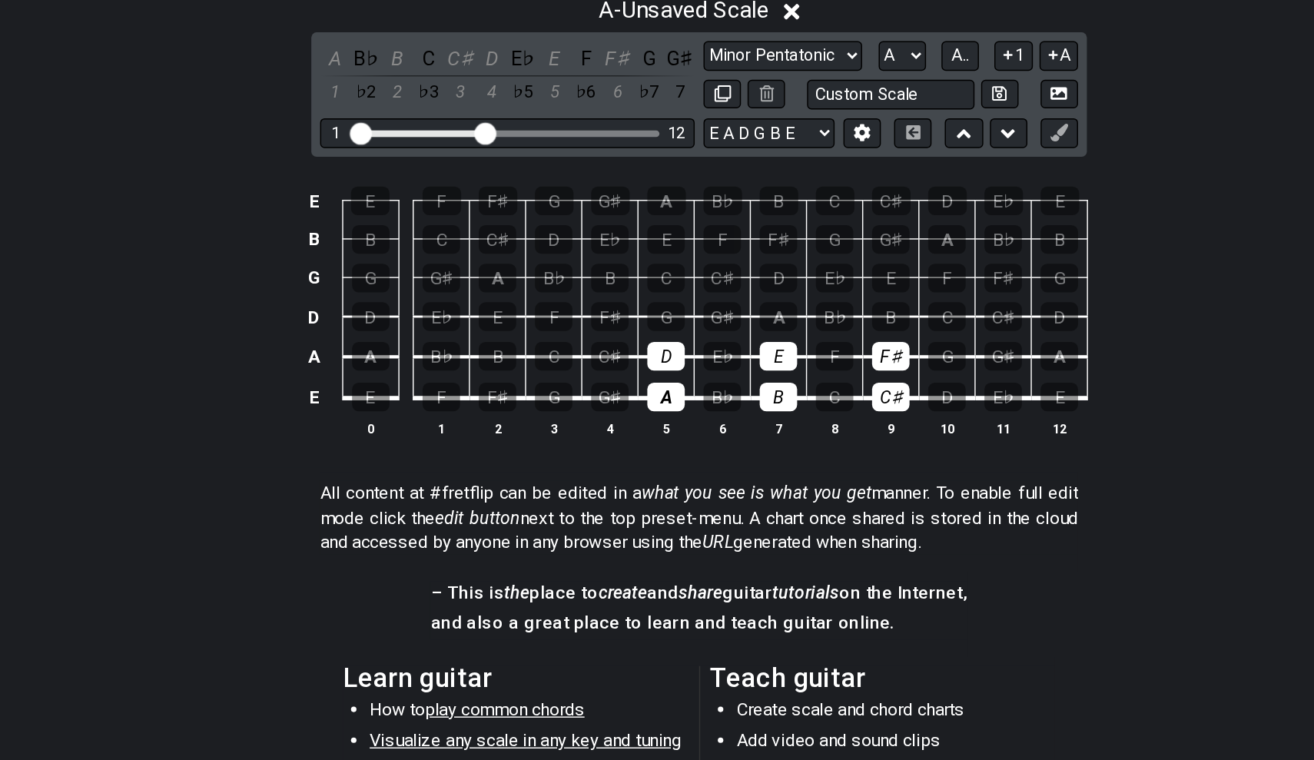
click at [654, 334] on td "G♯" at bounding box center [673, 348] width 39 height 28
click at [660, 350] on div "G♯" at bounding box center [673, 360] width 26 height 20
click at [699, 350] on div "A" at bounding box center [712, 360] width 26 height 20
click at [778, 350] on div "B" at bounding box center [791, 360] width 26 height 20
click at [856, 350] on div "C♯" at bounding box center [869, 360] width 26 height 20
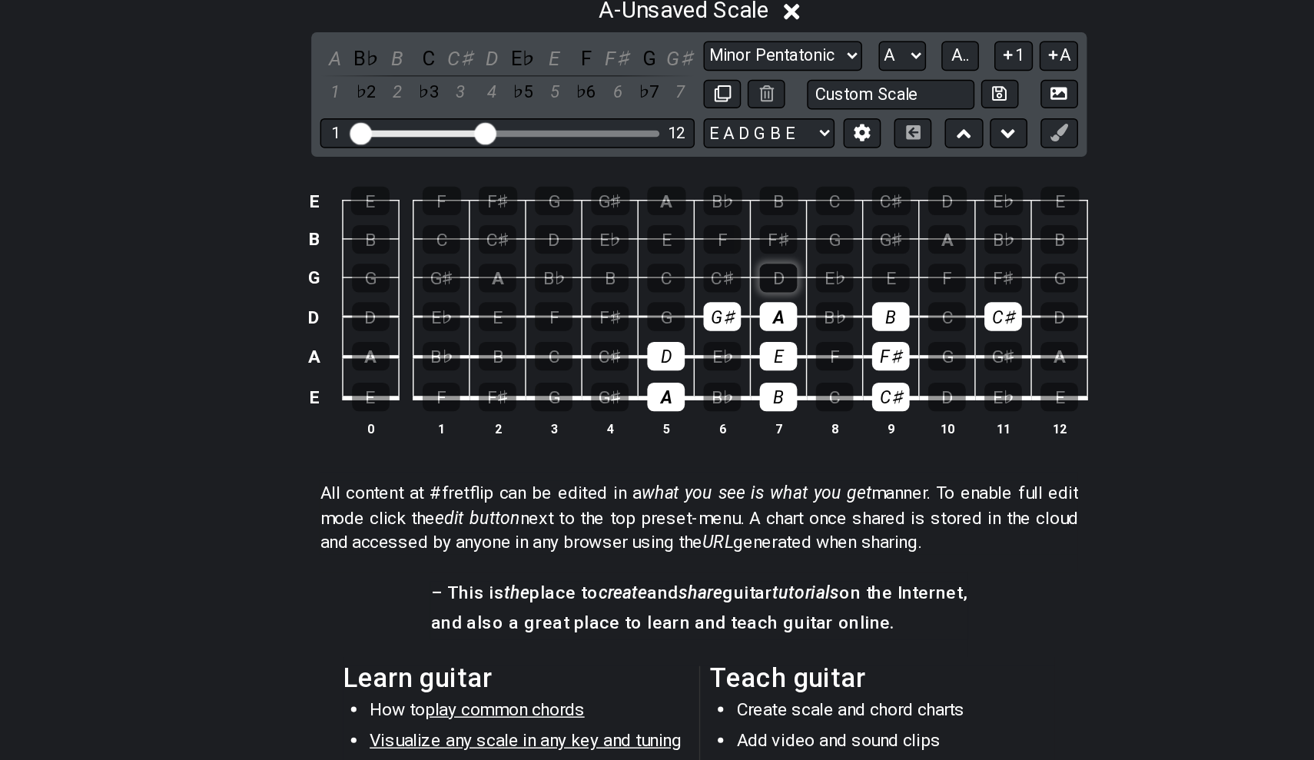
click at [699, 324] on div "D" at bounding box center [712, 334] width 26 height 20
click at [778, 324] on div "E" at bounding box center [791, 334] width 26 height 20
click at [856, 324] on div "F♯" at bounding box center [869, 334] width 26 height 20
click at [739, 297] on div "G" at bounding box center [752, 307] width 26 height 20
click at [778, 297] on div "G♯" at bounding box center [791, 307] width 26 height 20
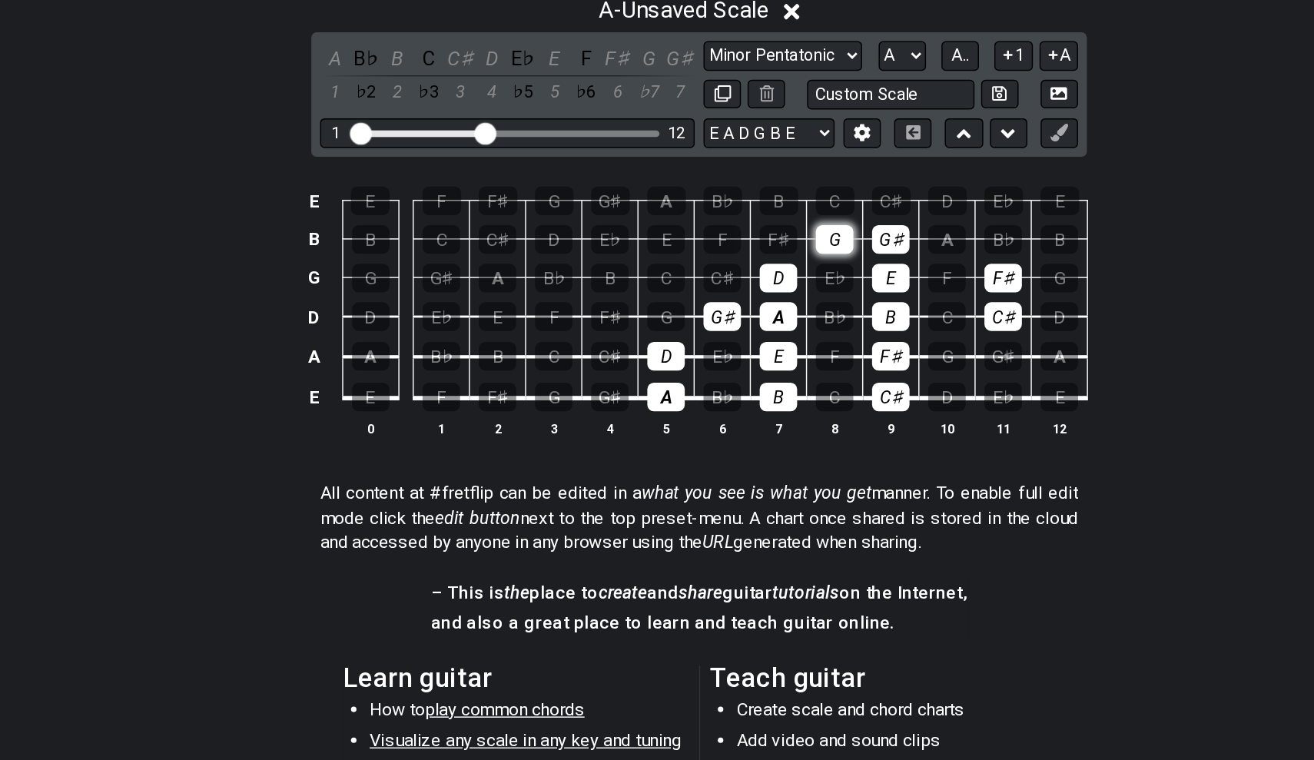
click at [739, 297] on div "G" at bounding box center [752, 307] width 26 height 20
click at [817, 297] on div "A" at bounding box center [830, 307] width 26 height 20
